Goal: Task Accomplishment & Management: Use online tool/utility

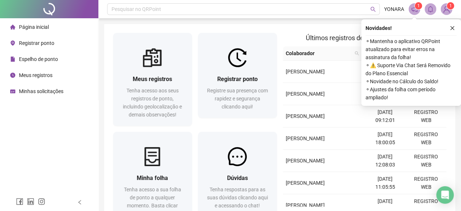
click at [32, 41] on span "Registrar ponto" at bounding box center [36, 43] width 35 height 6
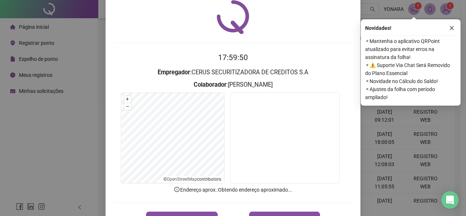
scroll to position [52, 0]
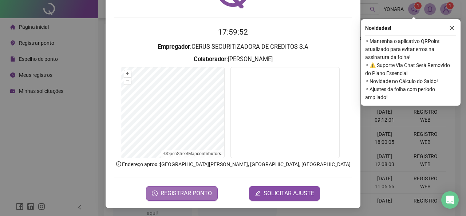
click at [181, 192] on span "REGISTRAR PONTO" at bounding box center [186, 193] width 51 height 9
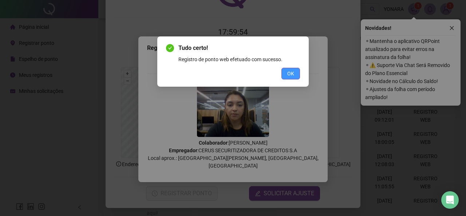
click at [289, 72] on span "OK" at bounding box center [290, 74] width 7 height 8
